Goal: Navigation & Orientation: Find specific page/section

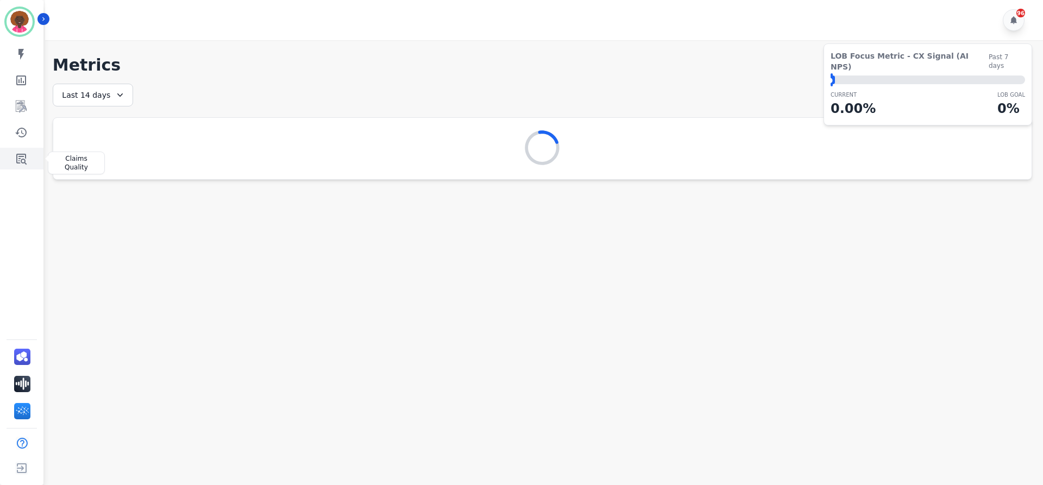
click at [24, 161] on icon "Sidebar" at bounding box center [21, 158] width 13 height 13
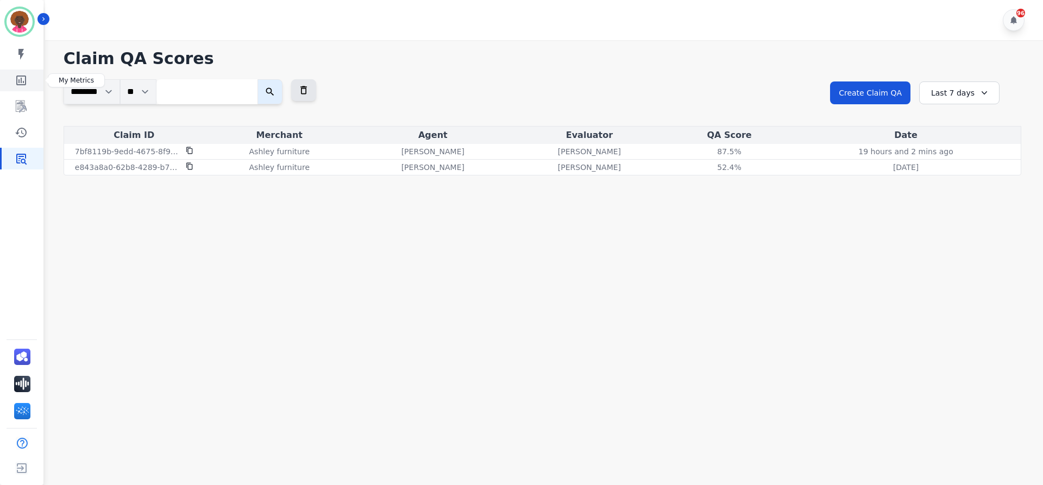
click at [26, 83] on icon "Sidebar" at bounding box center [21, 81] width 10 height 10
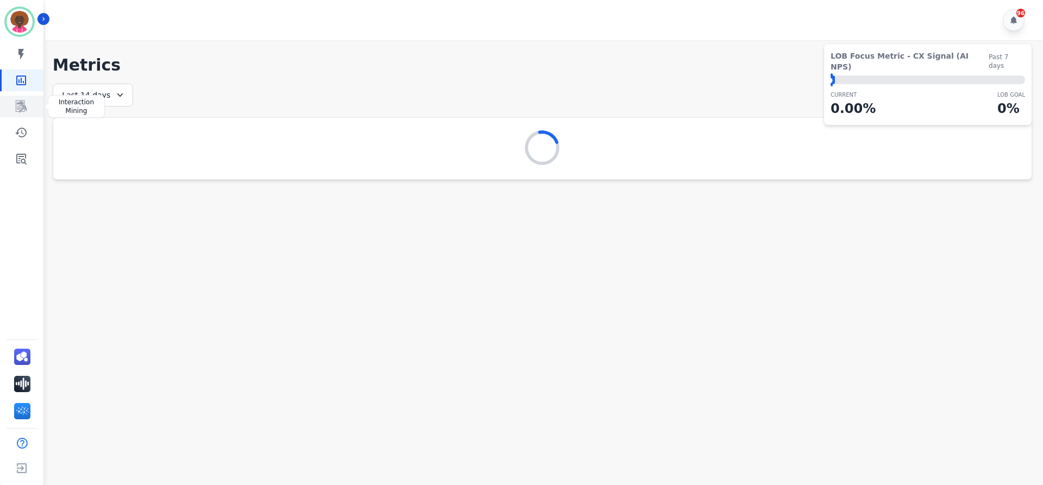
click at [29, 111] on link "Sidebar" at bounding box center [23, 107] width 42 height 22
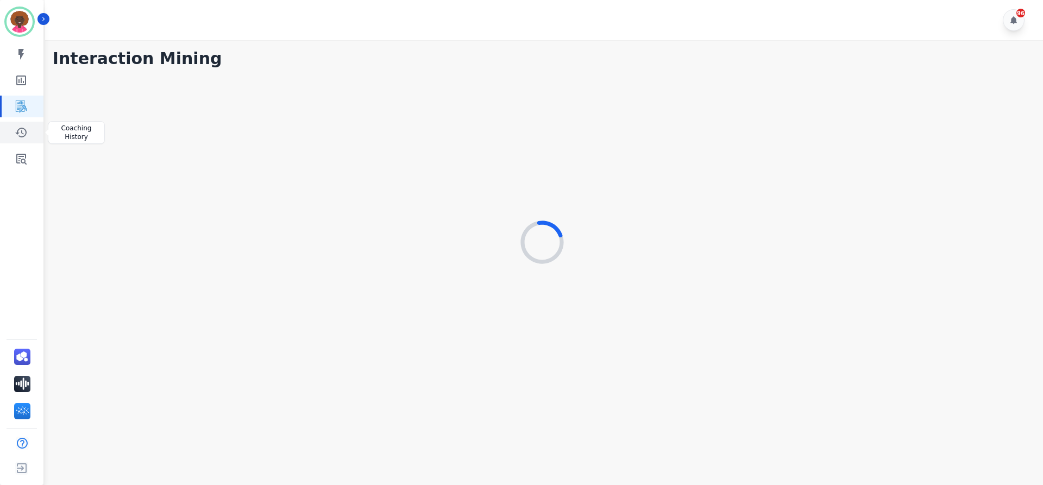
click at [24, 138] on icon "Sidebar" at bounding box center [21, 132] width 13 height 13
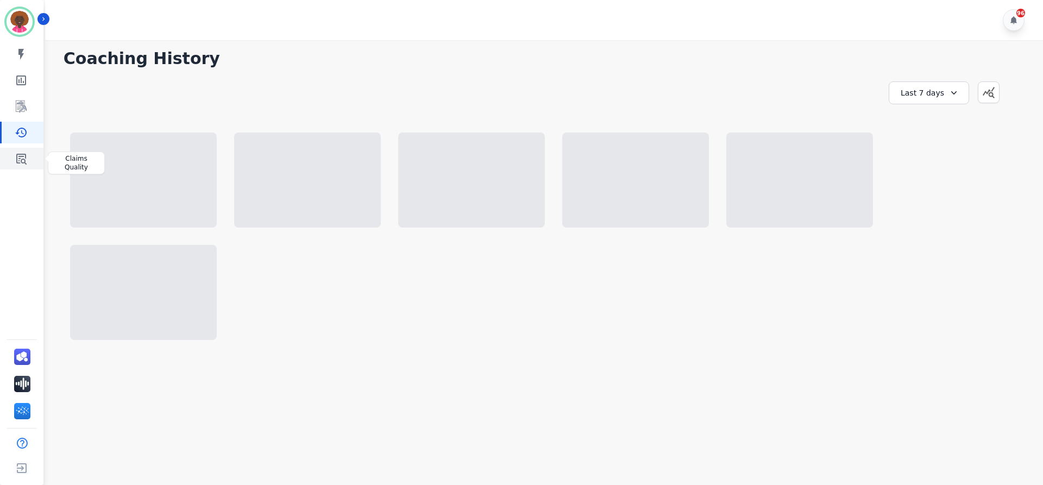
click at [21, 153] on icon "Sidebar" at bounding box center [21, 158] width 13 height 13
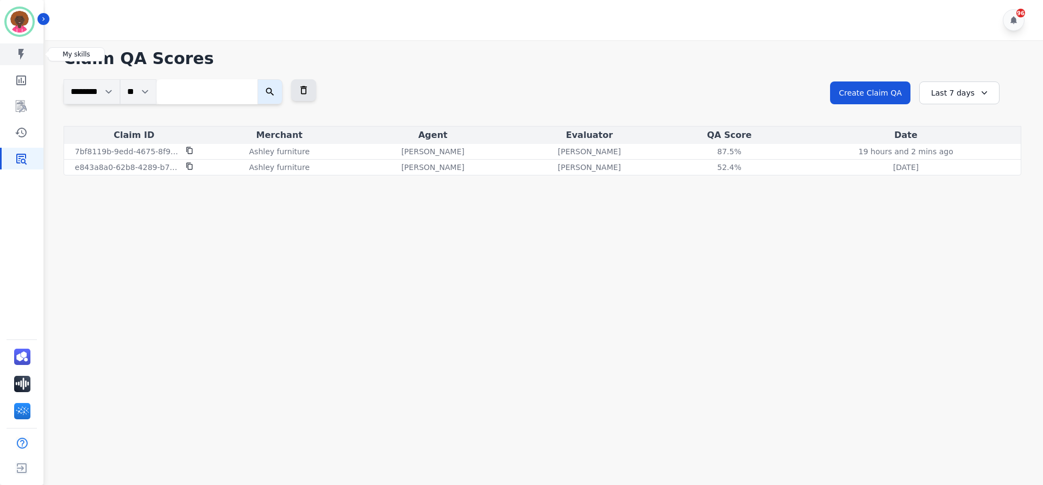
click at [28, 61] on link "Sidebar" at bounding box center [23, 54] width 42 height 22
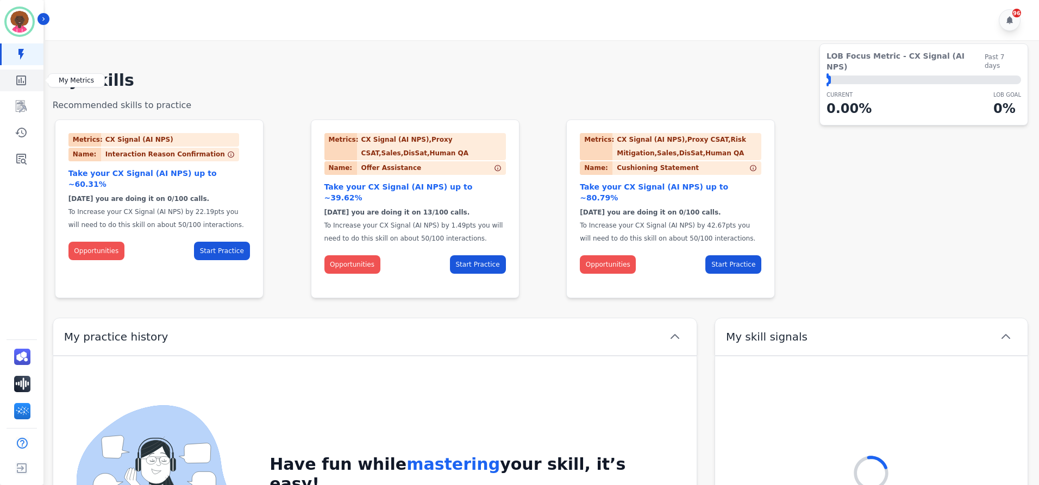
click at [27, 83] on icon "Sidebar" at bounding box center [21, 80] width 13 height 13
